Goal: Task Accomplishment & Management: Manage account settings

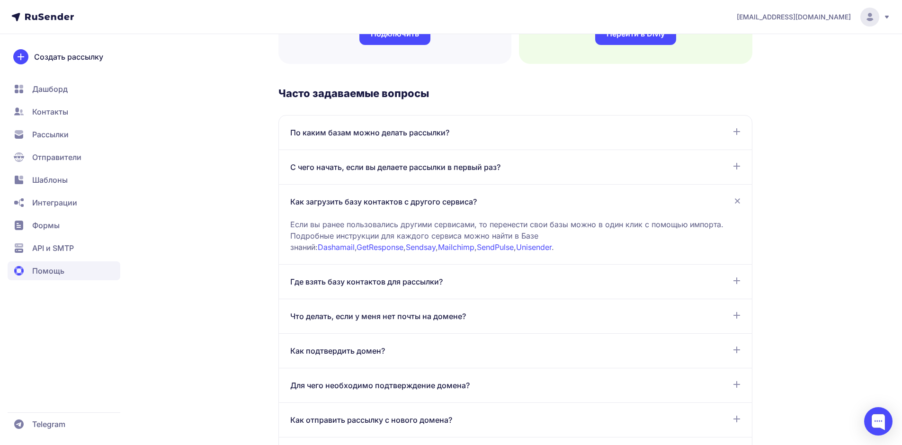
scroll to position [284, 0]
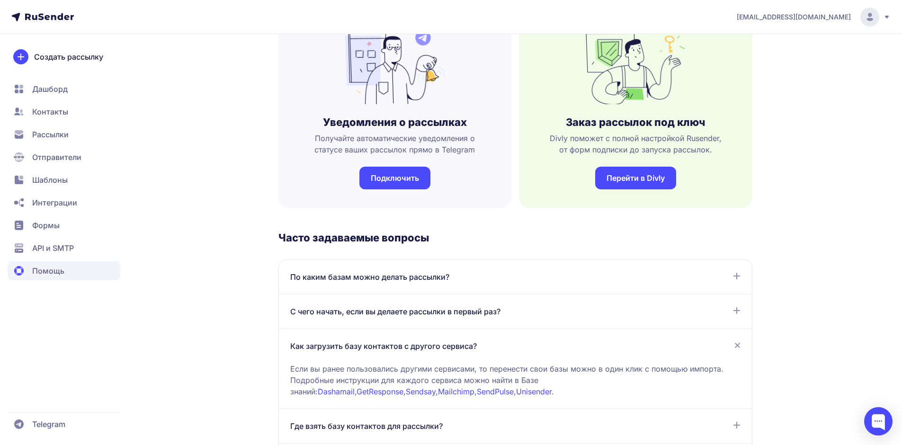
click at [49, 112] on span "Контакты" at bounding box center [50, 111] width 36 height 11
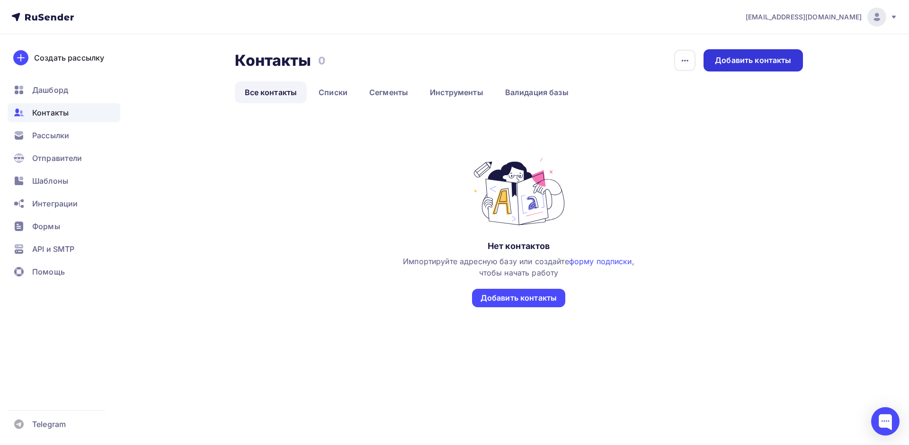
click at [768, 62] on div "Добавить контакты" at bounding box center [753, 60] width 76 height 11
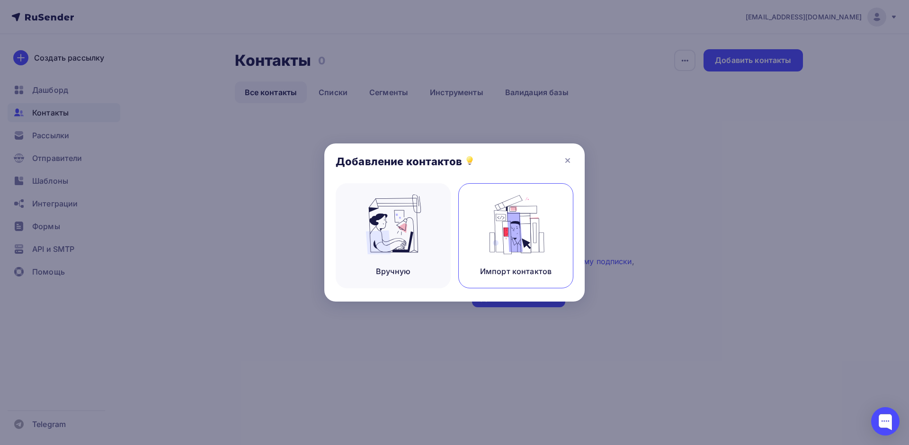
click at [544, 239] on img at bounding box center [515, 225] width 63 height 60
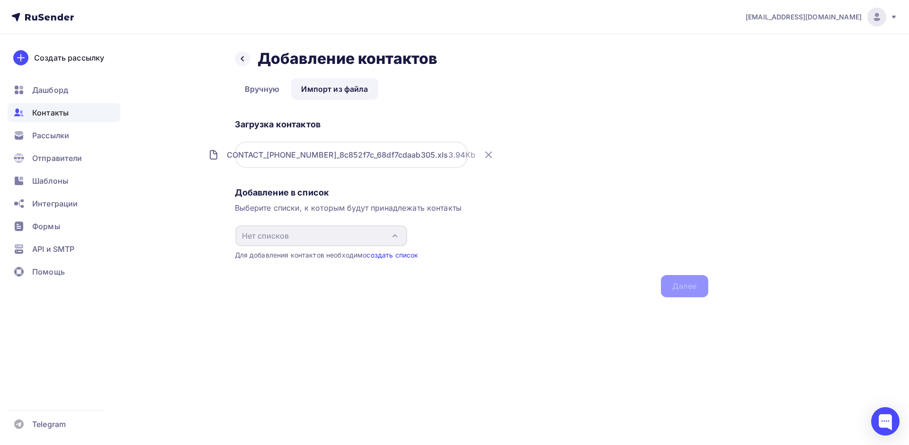
click at [396, 257] on link "создать список" at bounding box center [392, 255] width 52 height 8
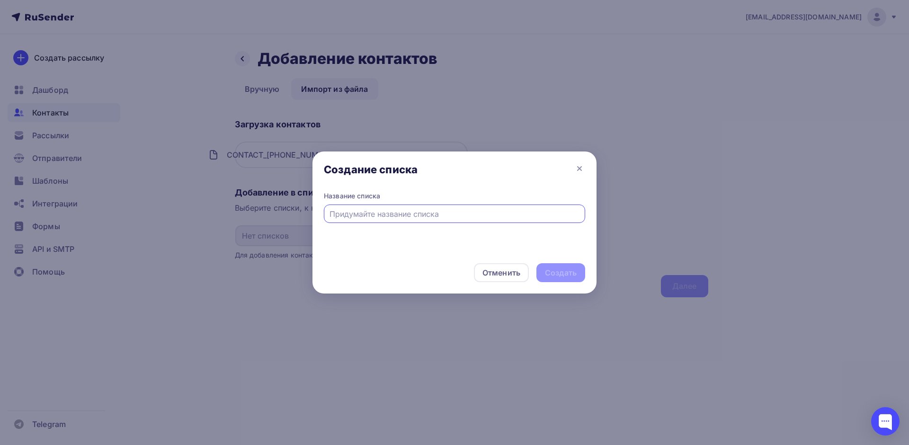
click at [382, 215] on input "text" at bounding box center [454, 213] width 250 height 11
type input "Салоны, магазины"
click at [558, 270] on div "Создать" at bounding box center [561, 272] width 32 height 11
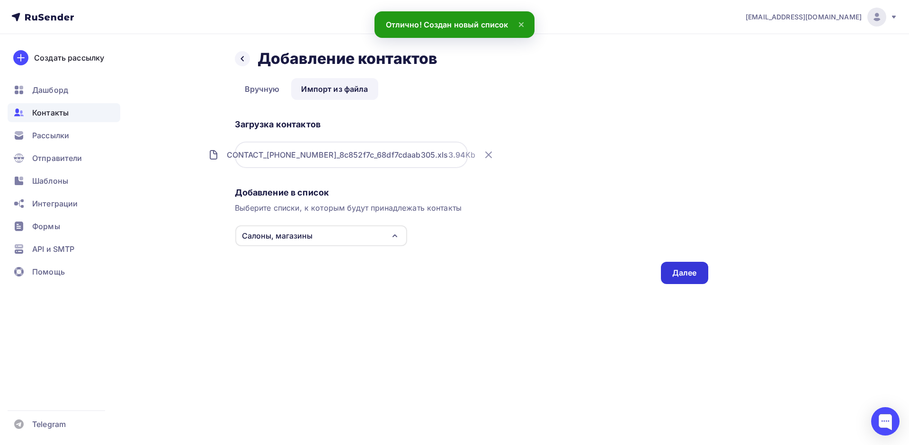
click at [685, 271] on div "Далее" at bounding box center [684, 272] width 25 height 11
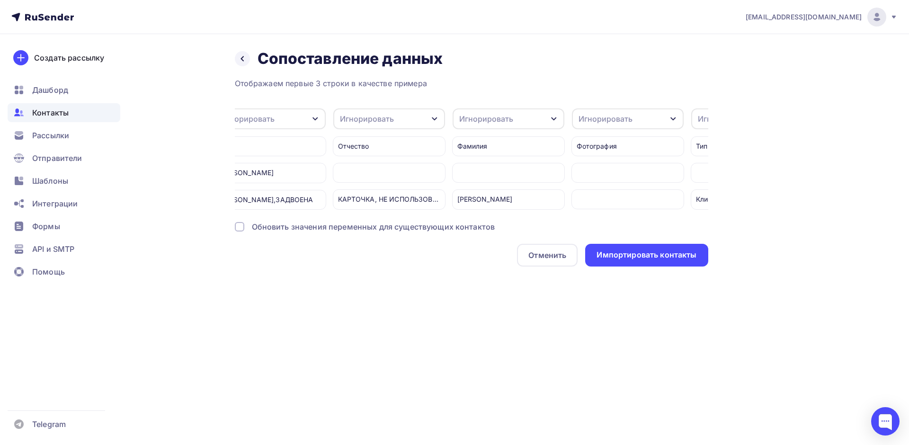
scroll to position [0, 242]
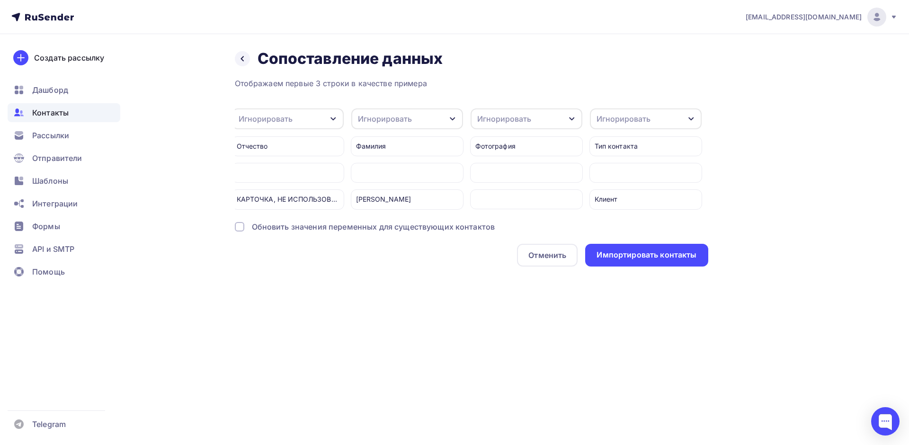
click at [434, 115] on div "Игнорировать" at bounding box center [407, 118] width 112 height 21
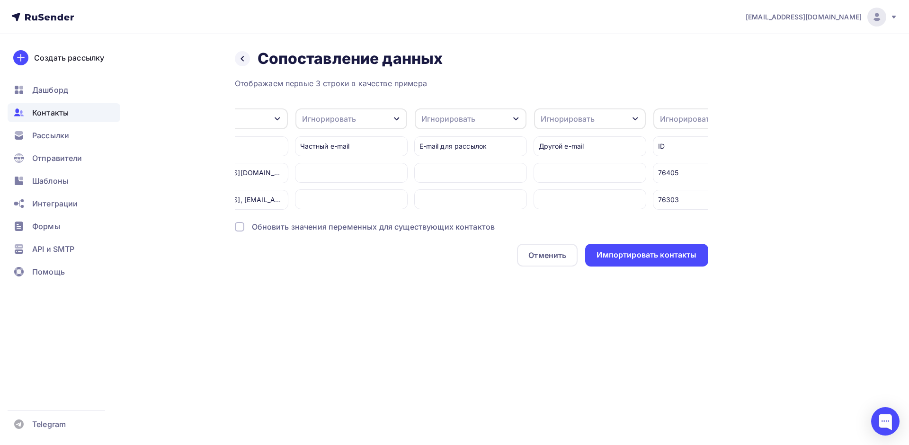
scroll to position [0, 951]
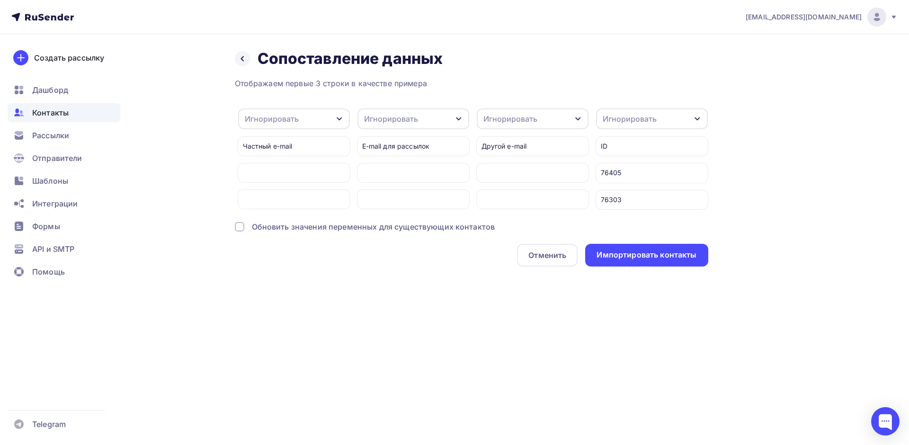
click at [664, 114] on div "Игнорировать" at bounding box center [652, 118] width 112 height 21
click at [773, 186] on div "Назад Сопоставление данных Сопоставление данных Отображаем первые 3 строки в ка…" at bounding box center [455, 169] width 776 height 270
click at [657, 116] on div "Игнорировать" at bounding box center [652, 118] width 112 height 21
click at [772, 136] on div "Назад Сопоставление данных Сопоставление данных Отображаем первые 3 строки в ка…" at bounding box center [455, 169] width 776 height 270
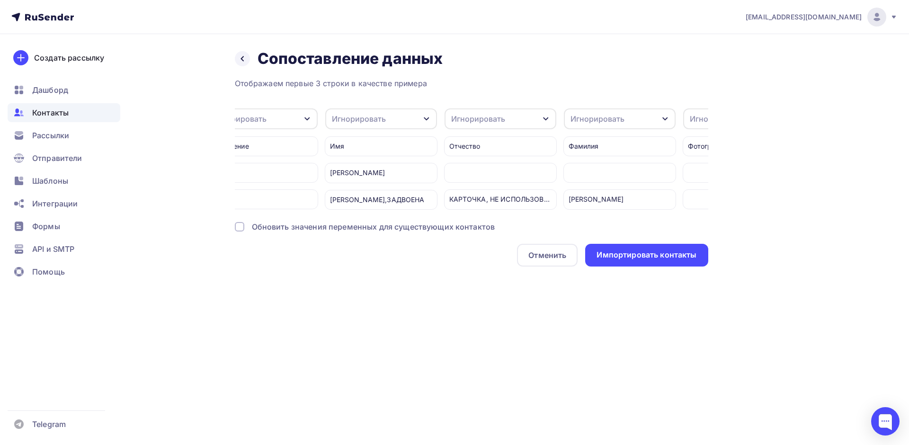
scroll to position [0, 0]
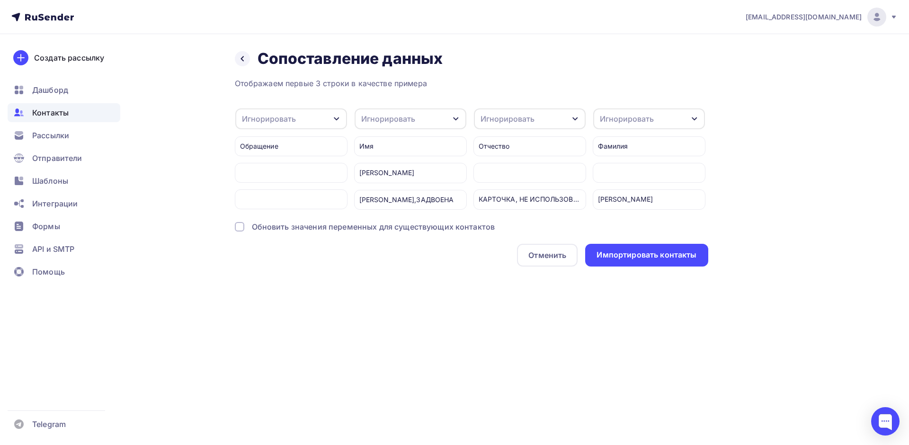
click at [412, 121] on div "Игнорировать" at bounding box center [388, 118] width 54 height 11
click at [403, 166] on div "Имя" at bounding box center [392, 168] width 55 height 11
click at [649, 260] on div "Импортировать контакты" at bounding box center [646, 254] width 100 height 11
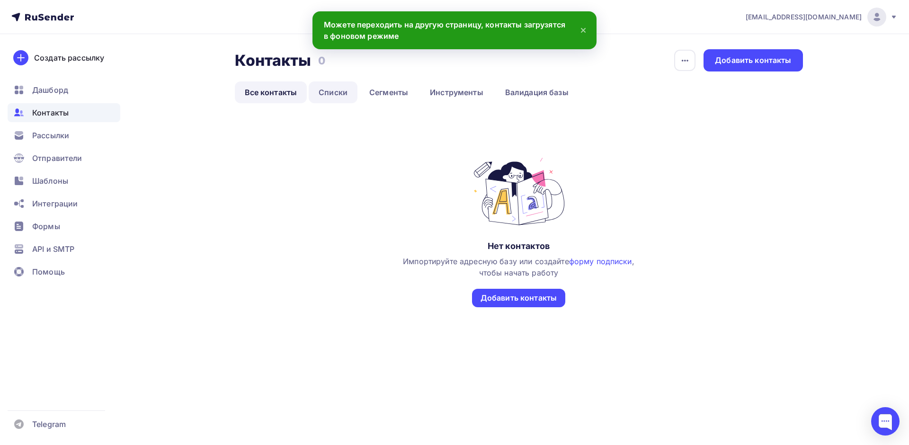
click at [326, 89] on link "Списки" at bounding box center [333, 92] width 49 height 22
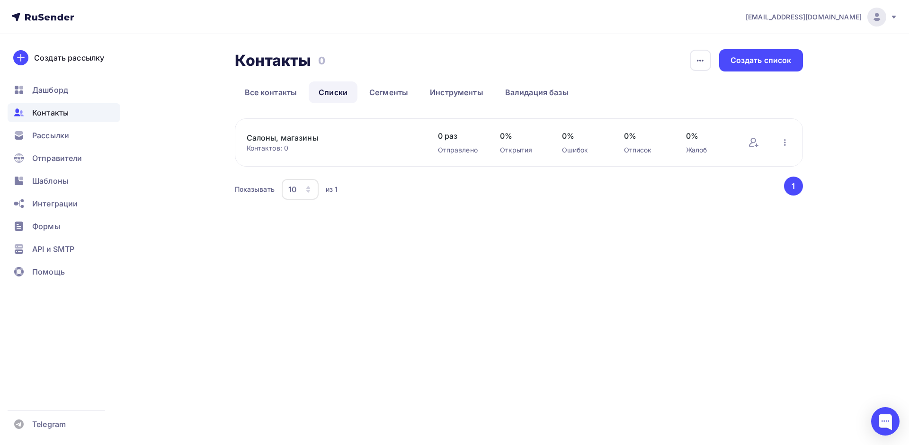
click at [307, 187] on icon "button" at bounding box center [308, 190] width 8 height 8
click at [294, 258] on div "50" at bounding box center [334, 256] width 91 height 11
click at [428, 232] on div "Контакты Контакты 0 0 История импорта Создать список Все контакты Списки Сегмен…" at bounding box center [455, 137] width 776 height 206
